Goal: Information Seeking & Learning: Check status

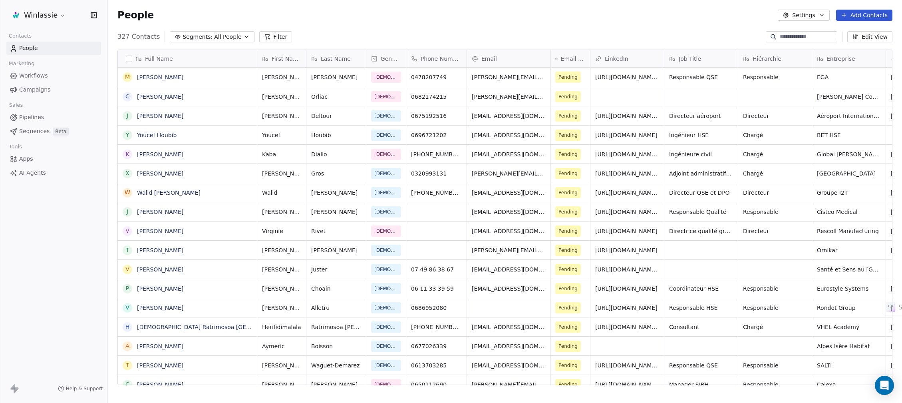
click at [40, 12] on html "Winlassie Contacts People Marketing Workflows Campaigns Sales Pipelines Sequenc…" at bounding box center [451, 231] width 902 height 463
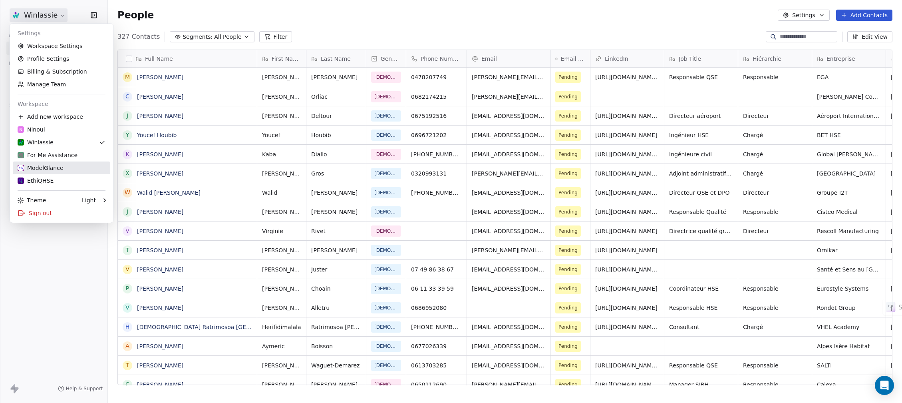
click at [33, 164] on div "ModelGlance" at bounding box center [41, 168] width 46 height 8
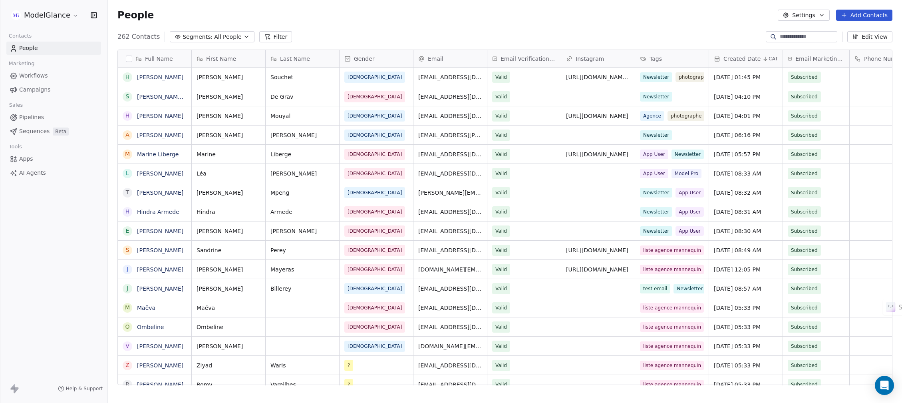
scroll to position [345, 785]
click at [162, 78] on link "[PERSON_NAME]" at bounding box center [160, 77] width 46 height 6
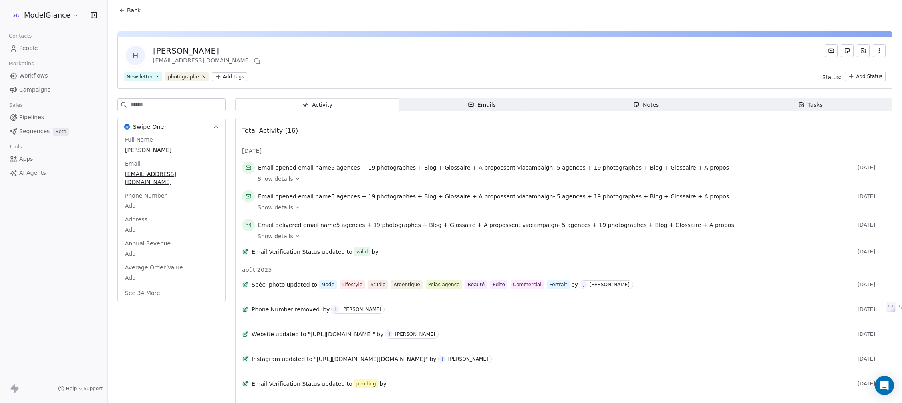
click at [29, 89] on span "Campaigns" at bounding box center [34, 89] width 31 height 8
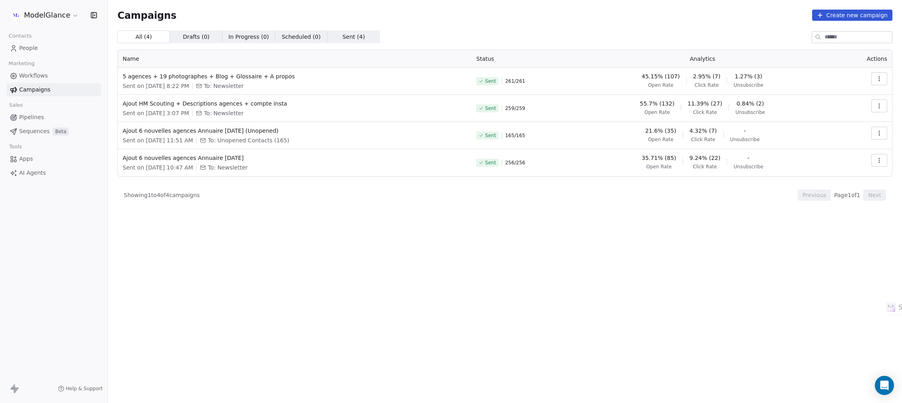
click at [877, 77] on icon "button" at bounding box center [879, 79] width 6 height 6
click at [823, 110] on span "View Analytics" at bounding box center [839, 110] width 46 height 10
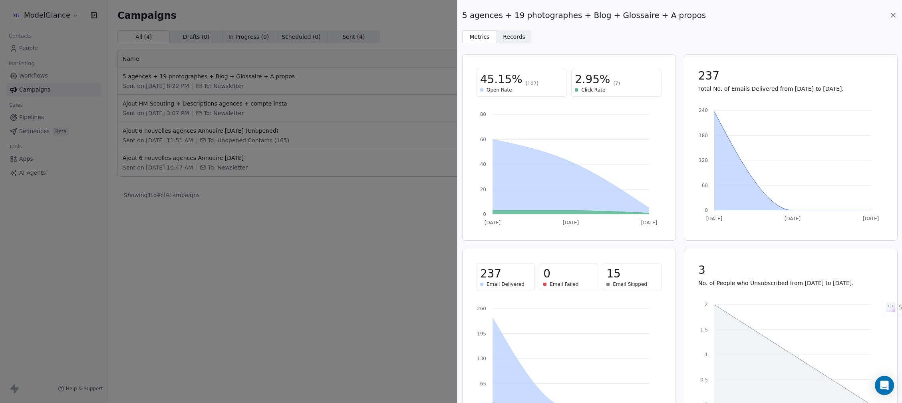
click at [510, 40] on span "Records" at bounding box center [514, 37] width 22 height 8
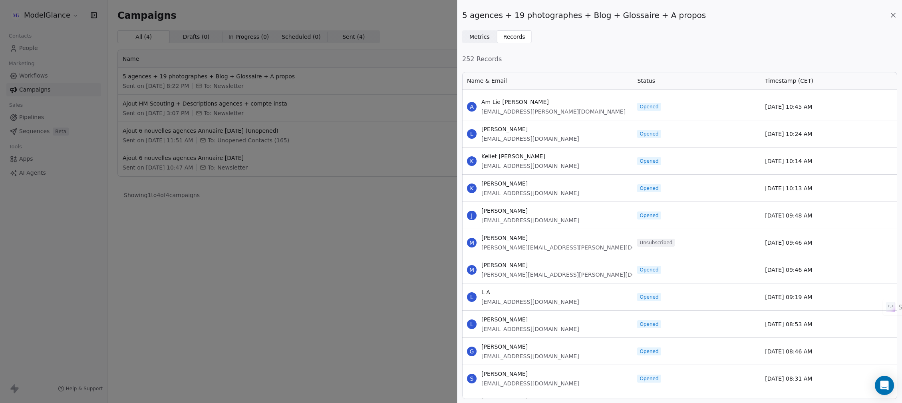
scroll to position [899, 0]
